Goal: Information Seeking & Learning: Find specific fact

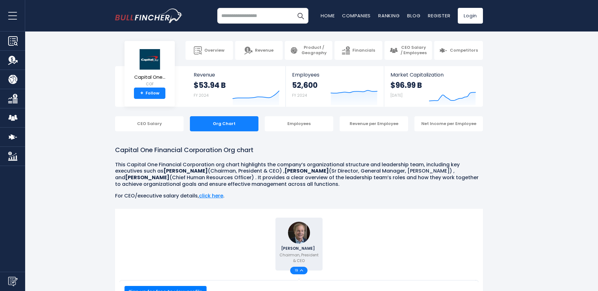
scroll to position [94, 0]
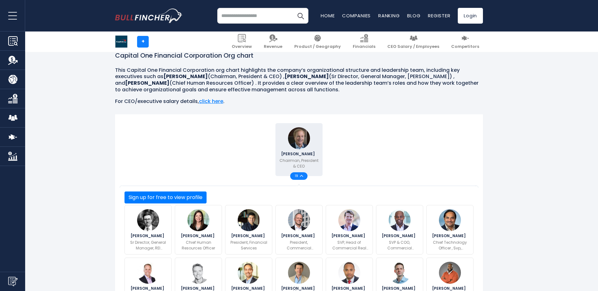
click at [302, 178] on div "19" at bounding box center [298, 176] width 17 height 8
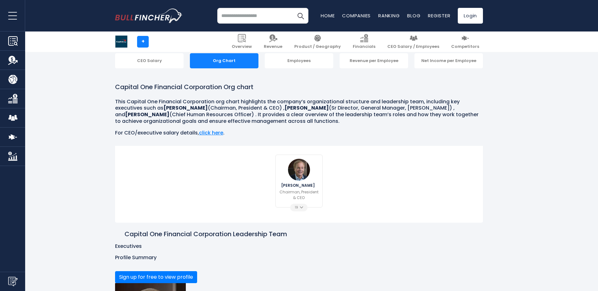
scroll to position [0, 0]
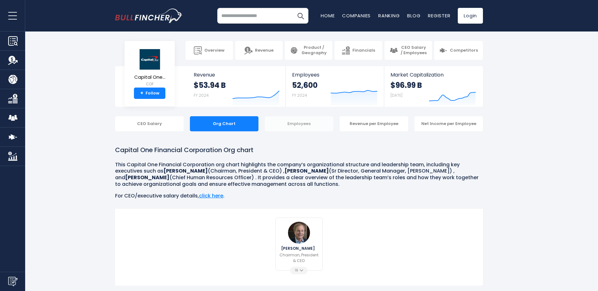
click at [311, 124] on div "Employees" at bounding box center [299, 123] width 69 height 15
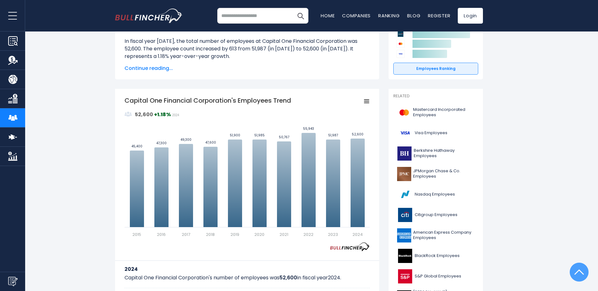
scroll to position [31, 0]
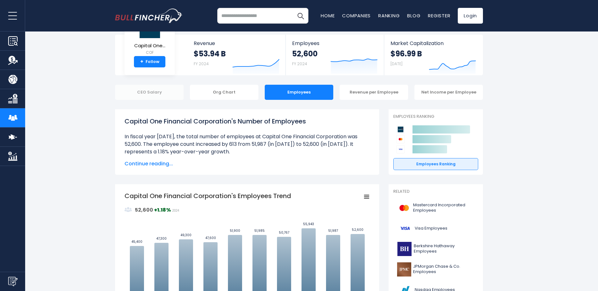
click at [151, 93] on div "CEO Salary" at bounding box center [149, 92] width 69 height 15
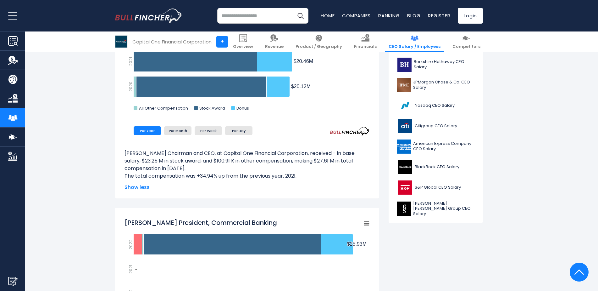
scroll to position [31, 0]
